Goal: Communication & Community: Answer question/provide support

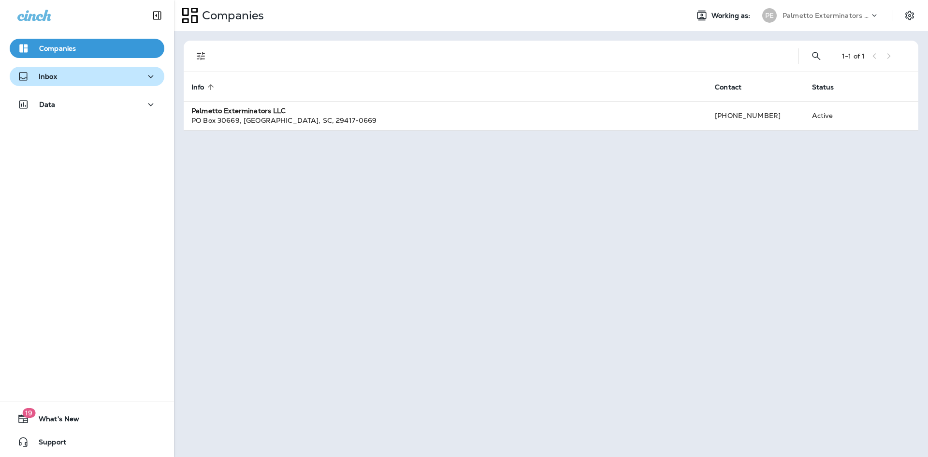
click at [71, 76] on div "Inbox" at bounding box center [86, 77] width 139 height 12
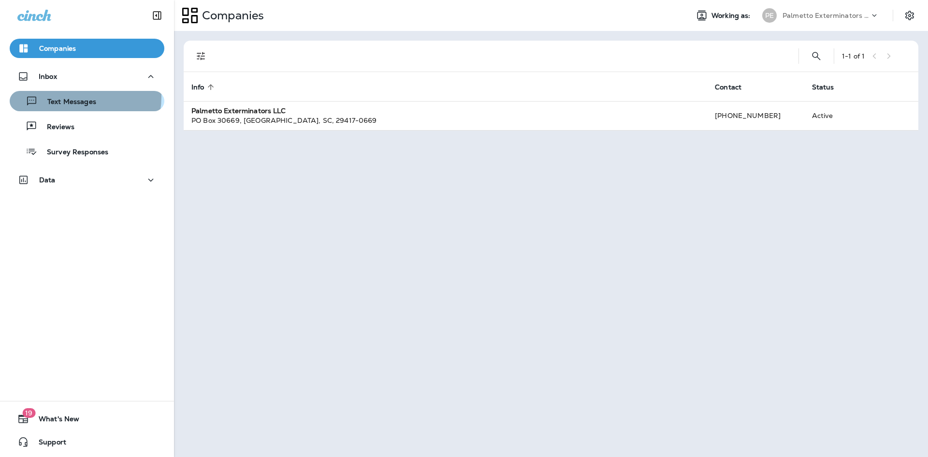
click at [74, 97] on div "Text Messages" at bounding box center [55, 101] width 83 height 15
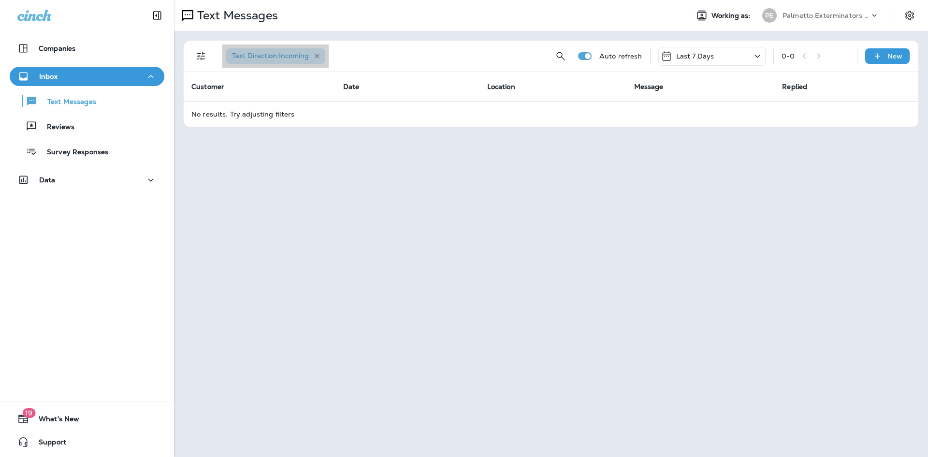
click at [318, 55] on icon "button" at bounding box center [317, 56] width 8 height 8
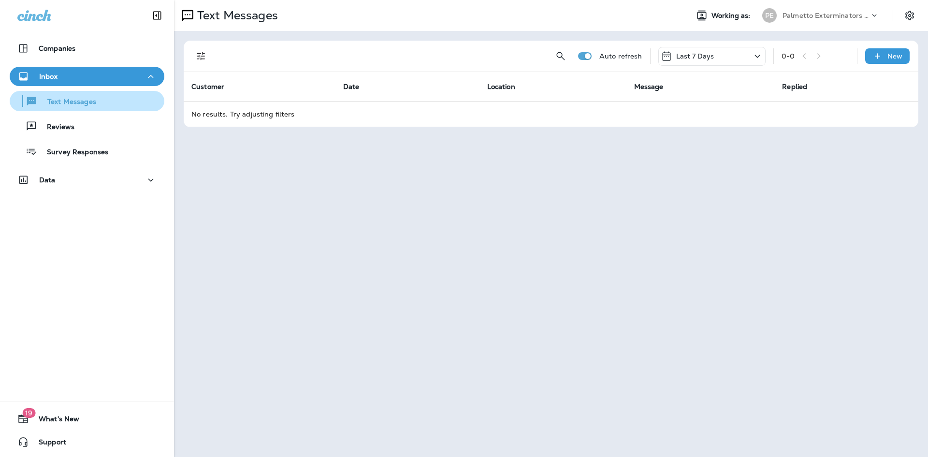
click at [73, 108] on div "Text Messages" at bounding box center [55, 101] width 83 height 15
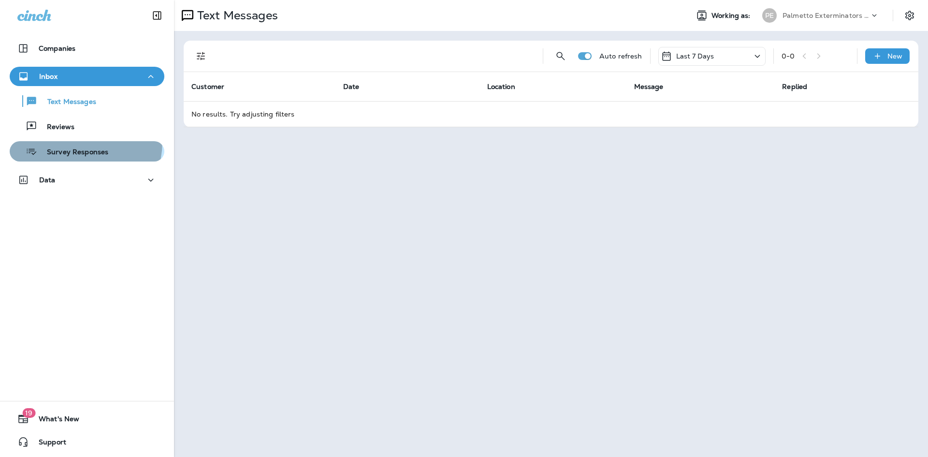
click at [72, 142] on button "Survey Responses" at bounding box center [87, 151] width 155 height 20
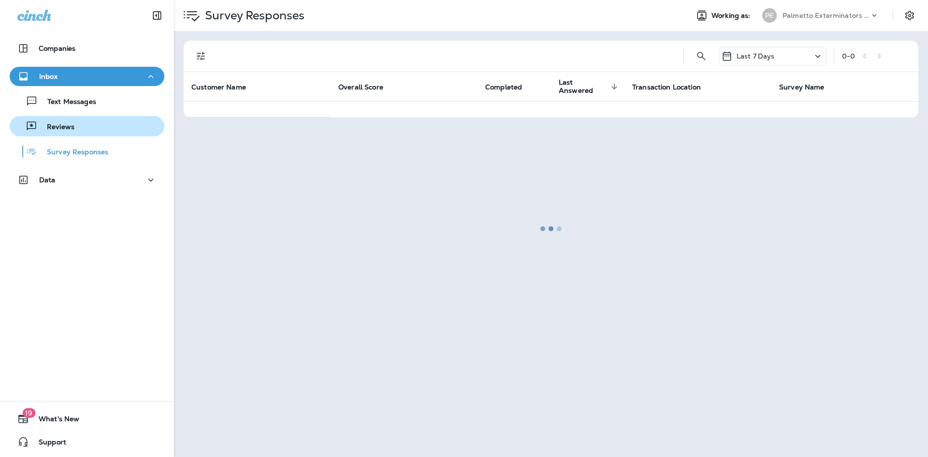
click at [74, 129] on div "Reviews" at bounding box center [87, 126] width 147 height 15
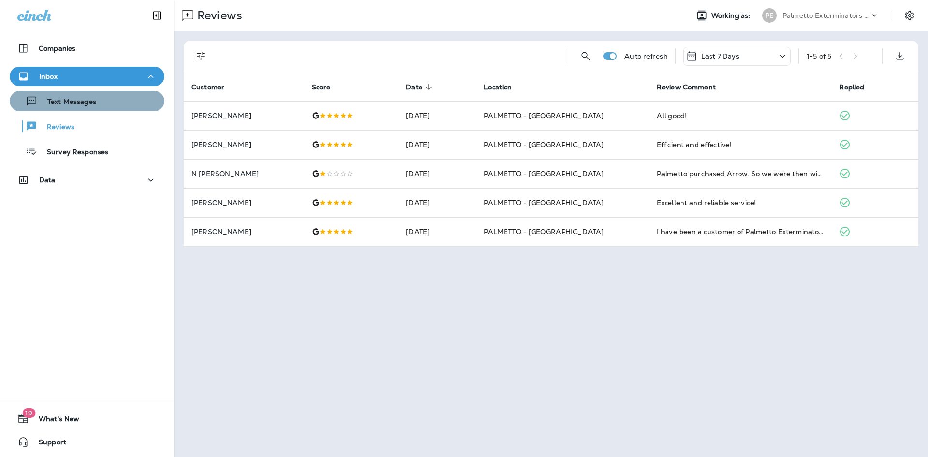
click at [95, 98] on p "Text Messages" at bounding box center [67, 102] width 59 height 9
